Goal: Check status: Check status

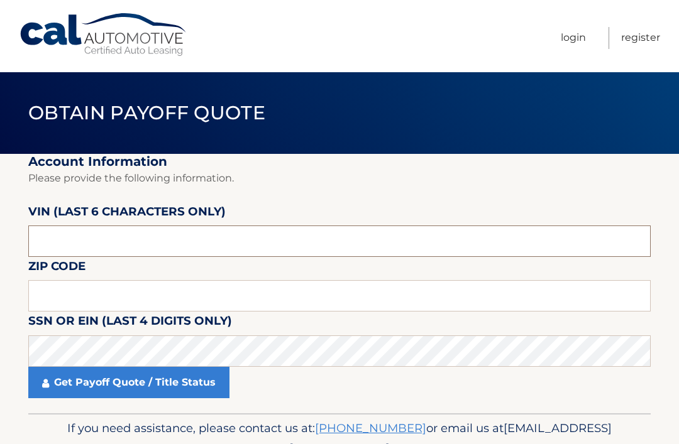
click at [50, 237] on input "text" at bounding box center [339, 241] width 622 height 31
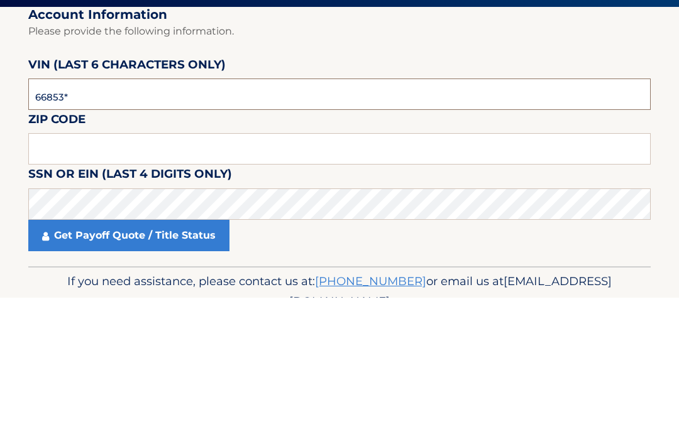
type input "668531"
click at [49, 280] on input "text" at bounding box center [339, 295] width 622 height 31
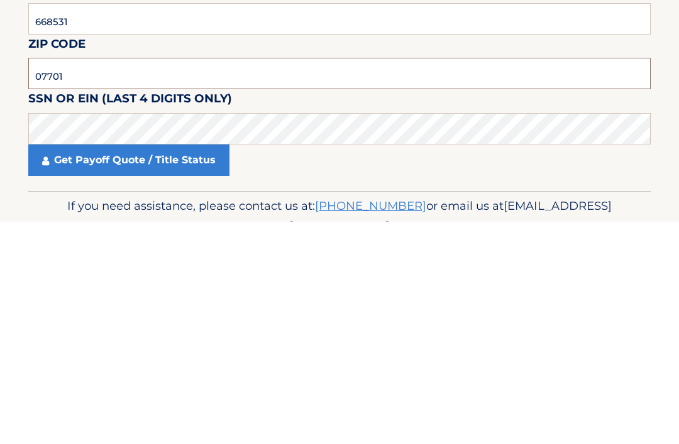
type input "07701"
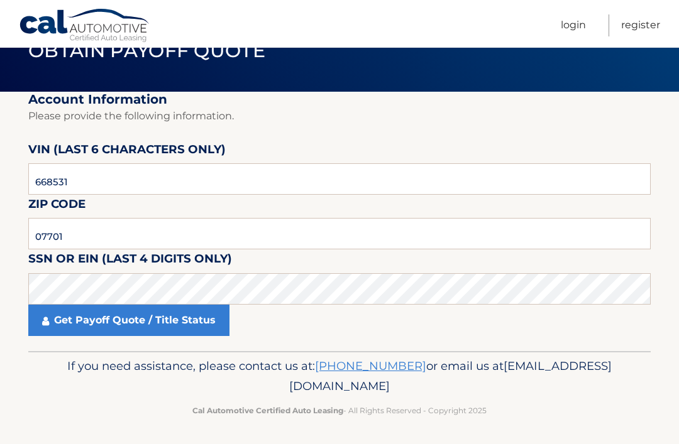
click at [75, 319] on link "Get Payoff Quote / Title Status" at bounding box center [128, 320] width 201 height 31
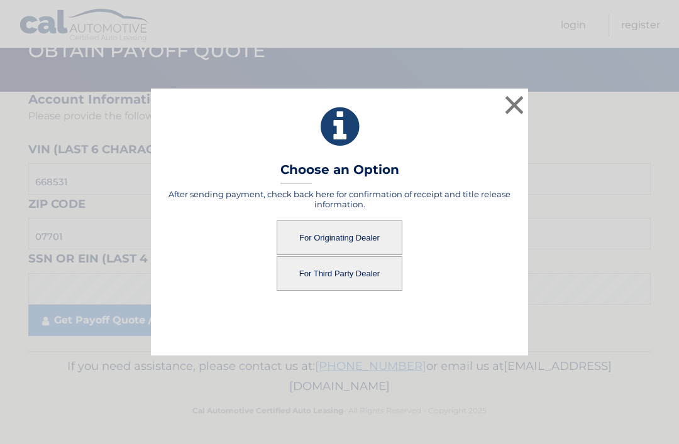
click at [373, 239] on button "For Originating Dealer" at bounding box center [340, 238] width 126 height 35
click at [372, 239] on button "For Originating Dealer" at bounding box center [340, 238] width 126 height 35
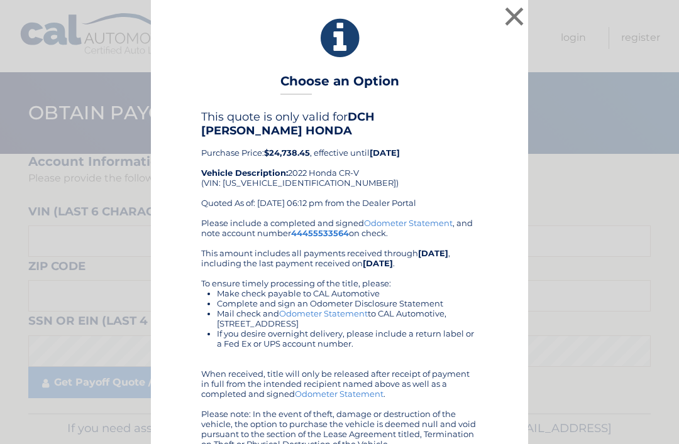
click at [358, 244] on div "Please include a completed and signed Odometer Statement , and note account num…" at bounding box center [339, 333] width 277 height 231
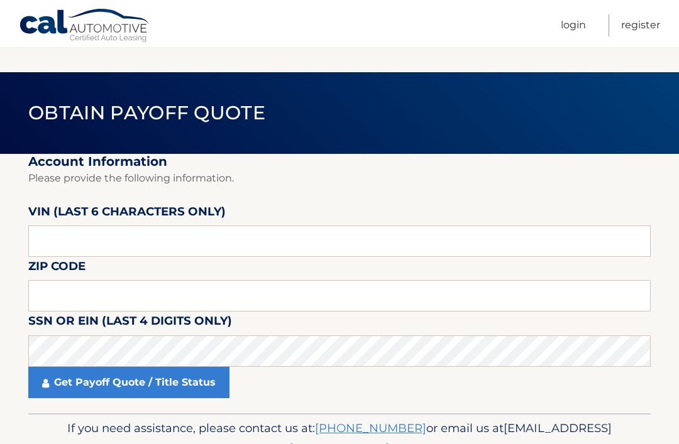
scroll to position [62, 0]
